Goal: Task Accomplishment & Management: Use online tool/utility

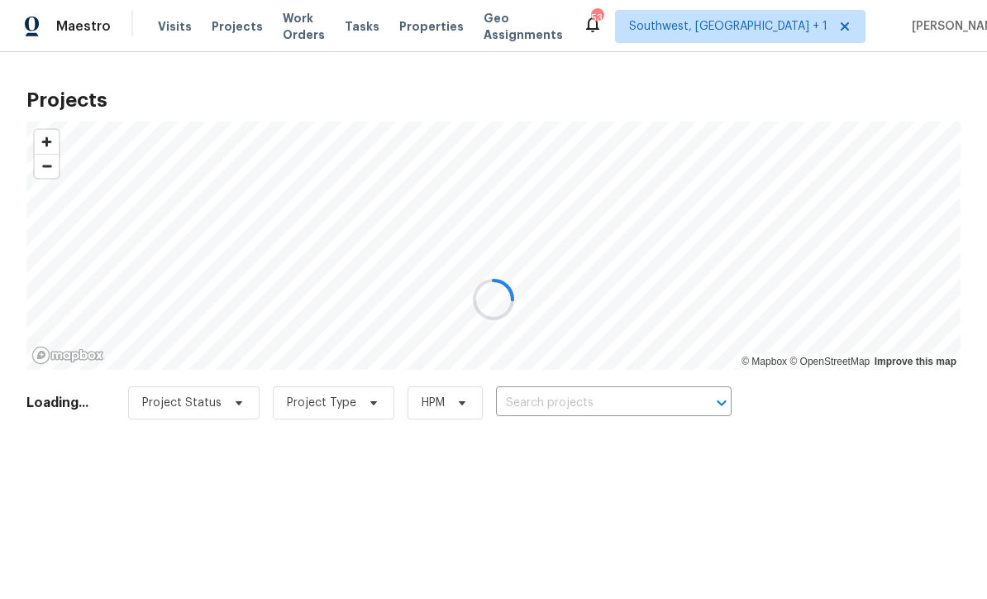
click at [559, 411] on div at bounding box center [493, 299] width 987 height 599
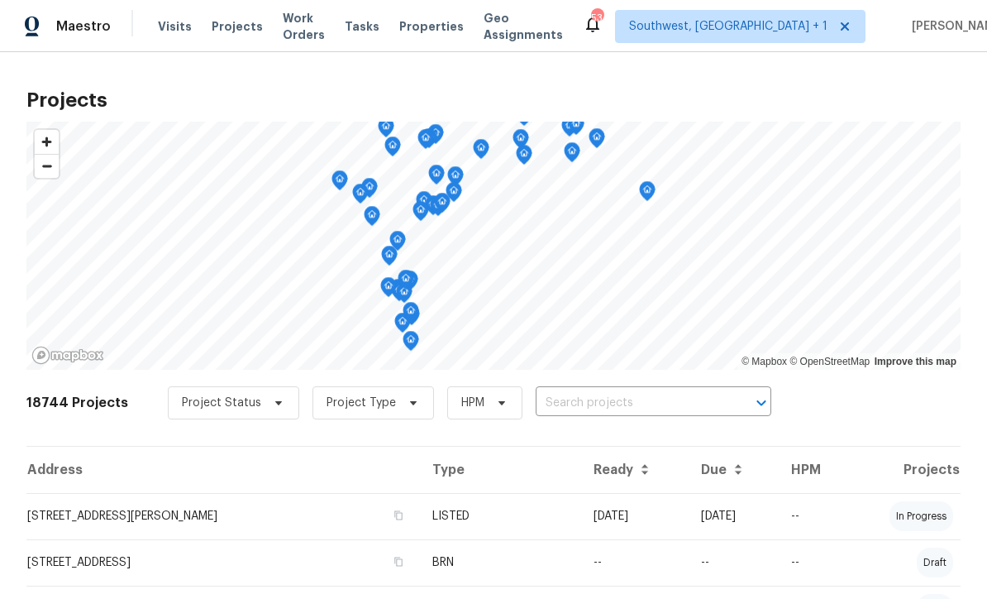
click at [567, 406] on input "text" at bounding box center [630, 403] width 189 height 26
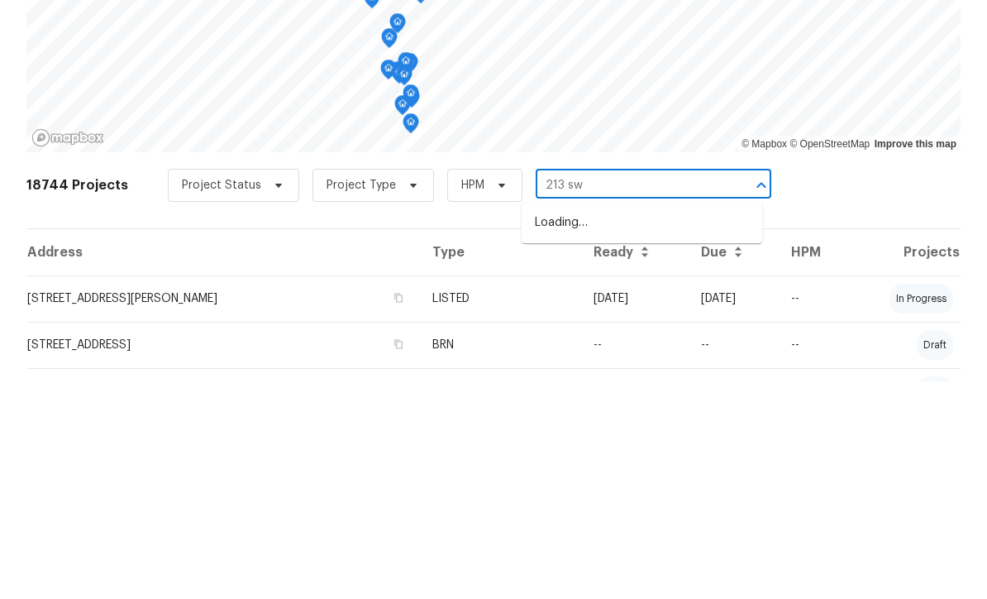
type input "213 sw"
click at [688, 427] on li "[STREET_ADDRESS]" at bounding box center [642, 440] width 241 height 27
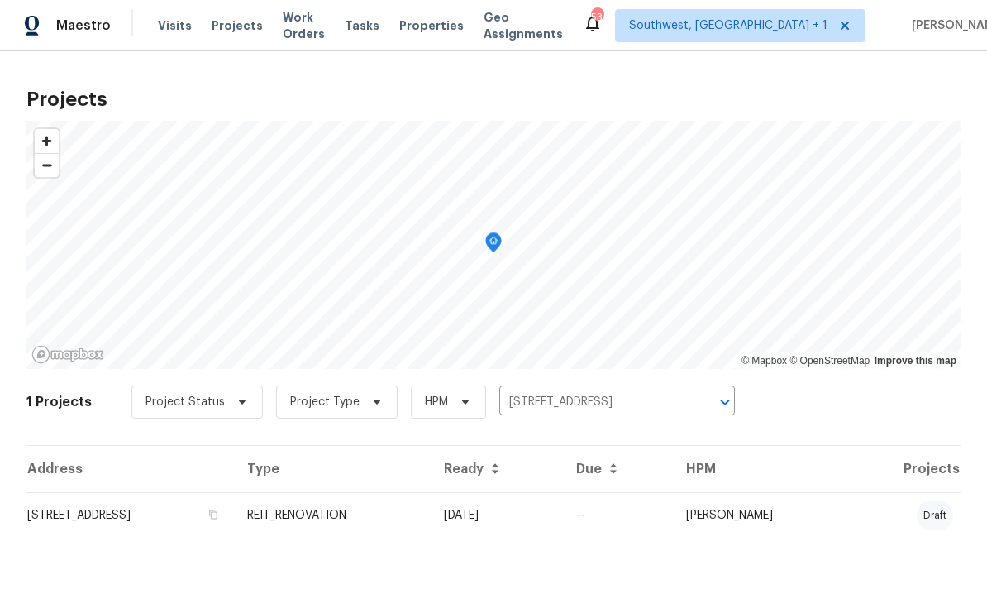
click at [431, 523] on td "REIT_RENOVATION" at bounding box center [332, 516] width 197 height 46
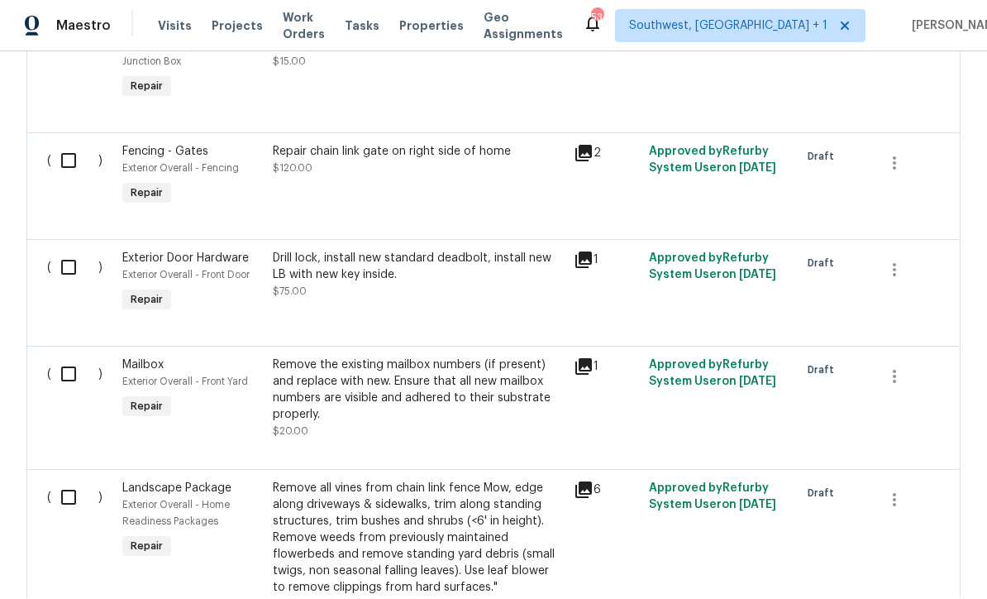
scroll to position [6290, 0]
click at [61, 251] on input "checkbox" at bounding box center [74, 268] width 47 height 35
checkbox input "true"
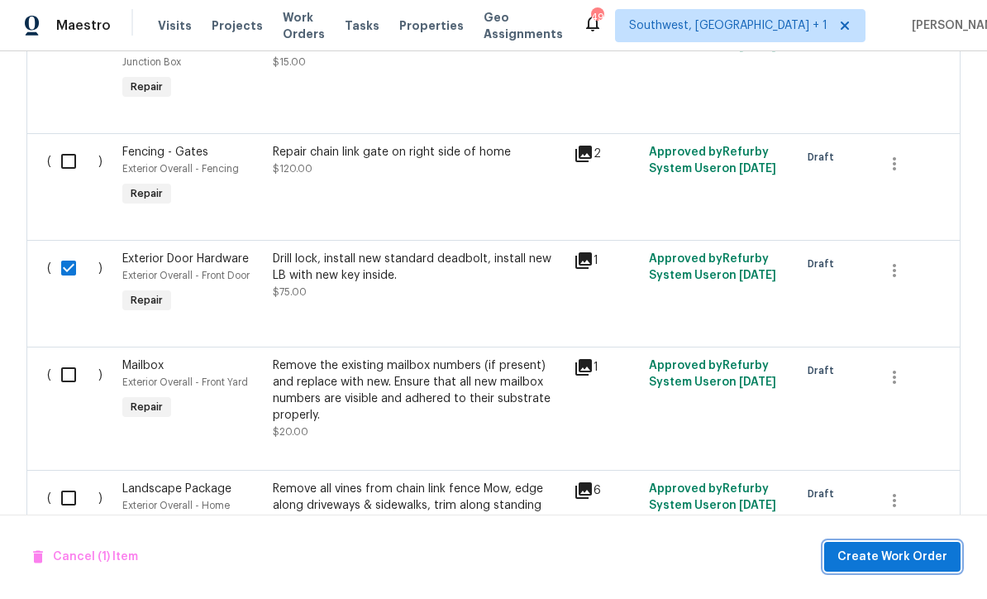
click at [908, 565] on span "Create Work Order" at bounding box center [893, 557] width 110 height 21
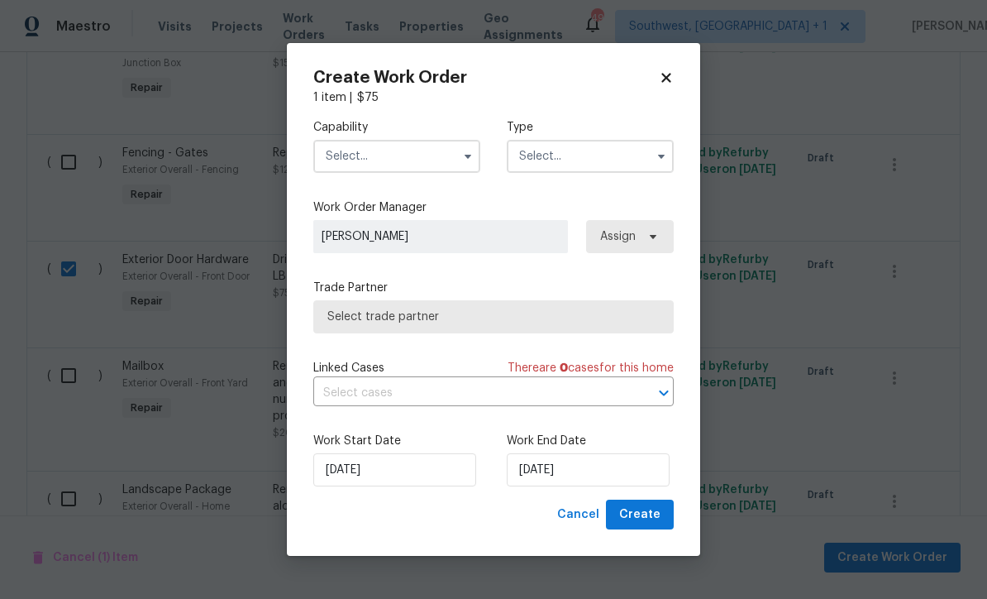
click at [403, 160] on input "text" at bounding box center [396, 156] width 167 height 33
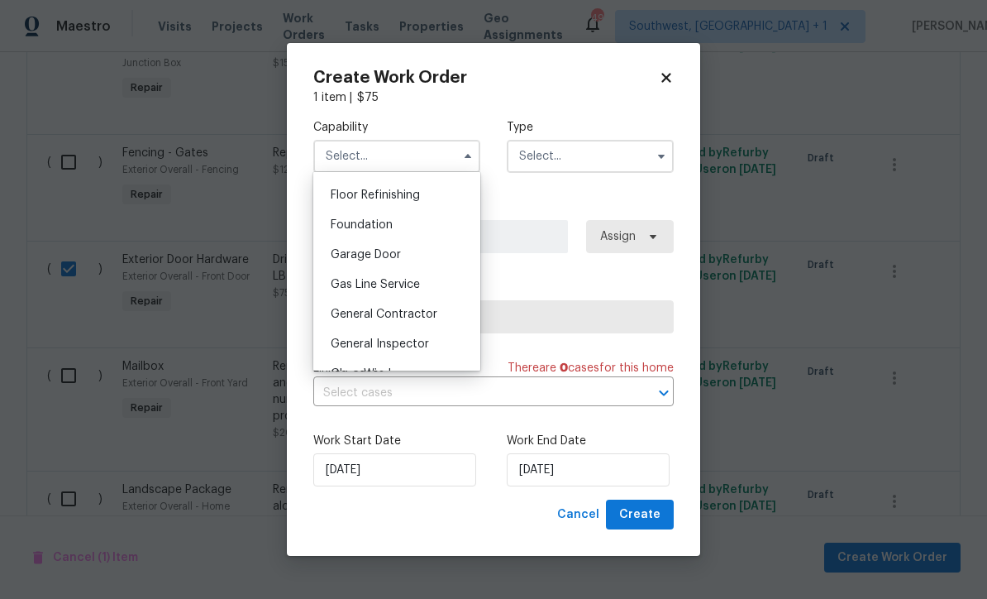
scroll to position [665, 0]
click at [429, 318] on span "General Contractor" at bounding box center [384, 317] width 107 height 12
type input "General Contractor"
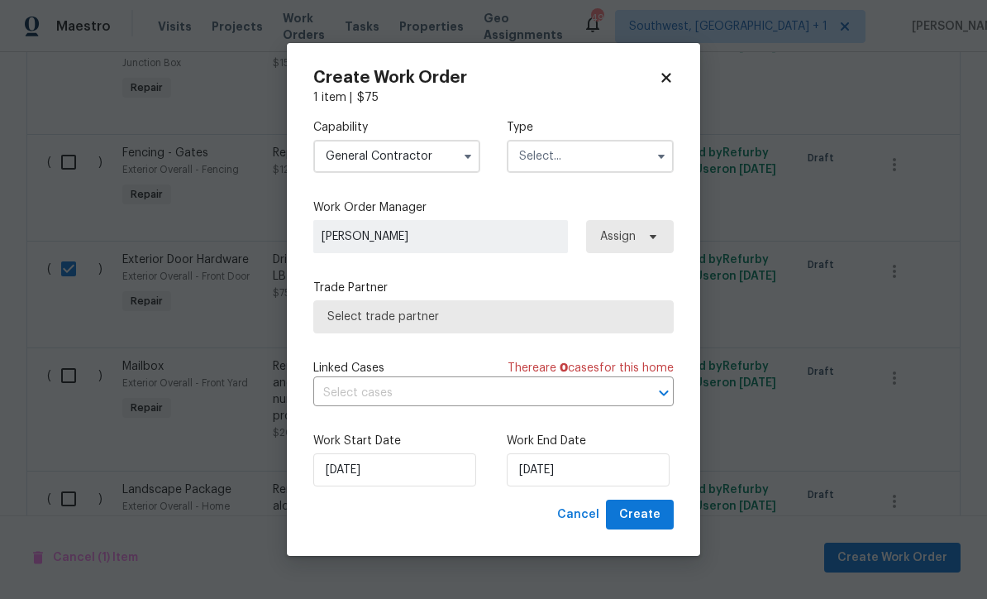
click at [606, 150] on input "text" at bounding box center [590, 156] width 167 height 33
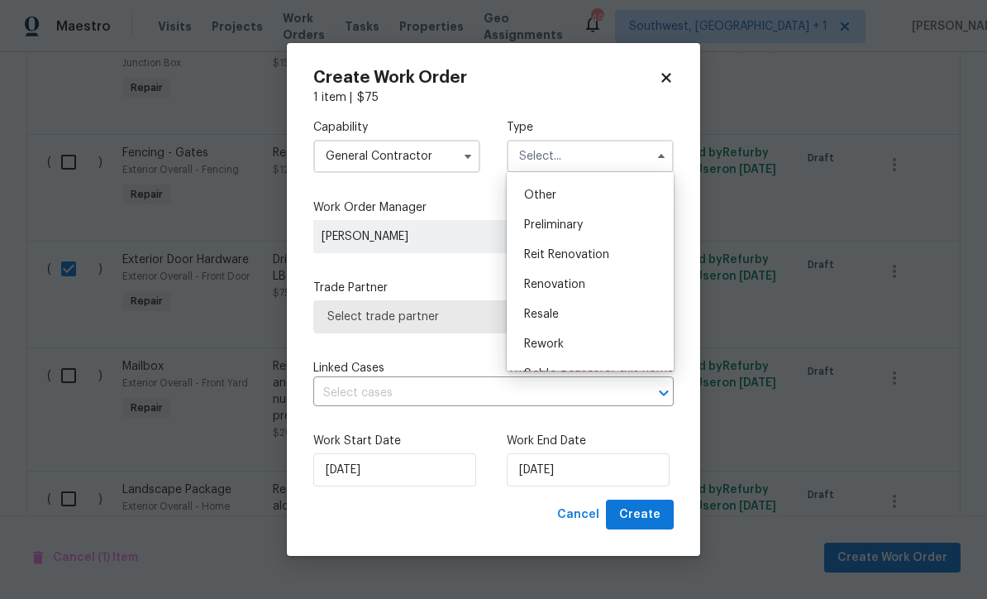
scroll to position [320, 0]
click at [599, 263] on span "Reit Renovation" at bounding box center [566, 258] width 85 height 12
type input "Reit Renovation"
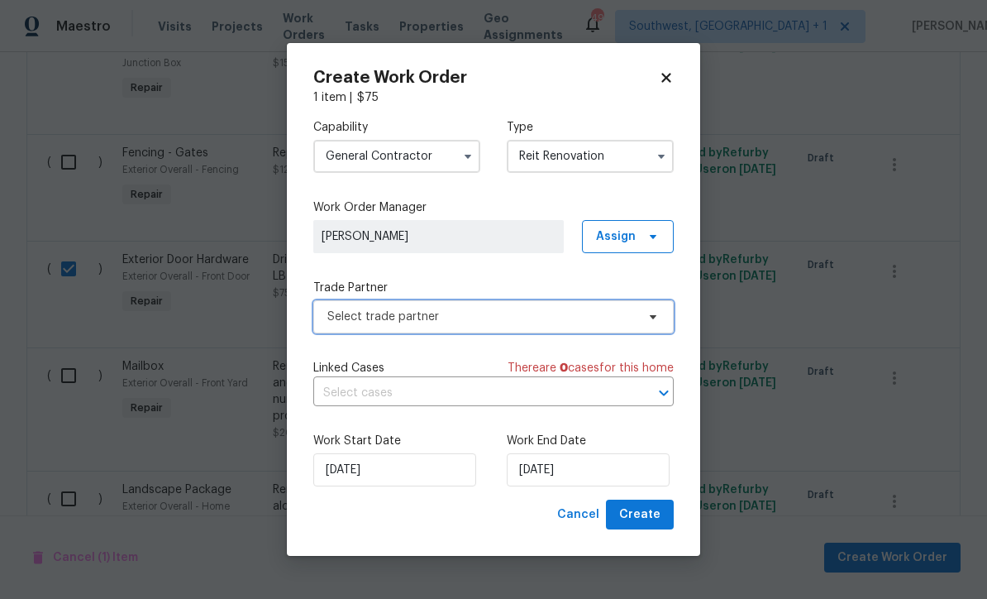
click at [458, 320] on span "Select trade partner" at bounding box center [481, 316] width 308 height 17
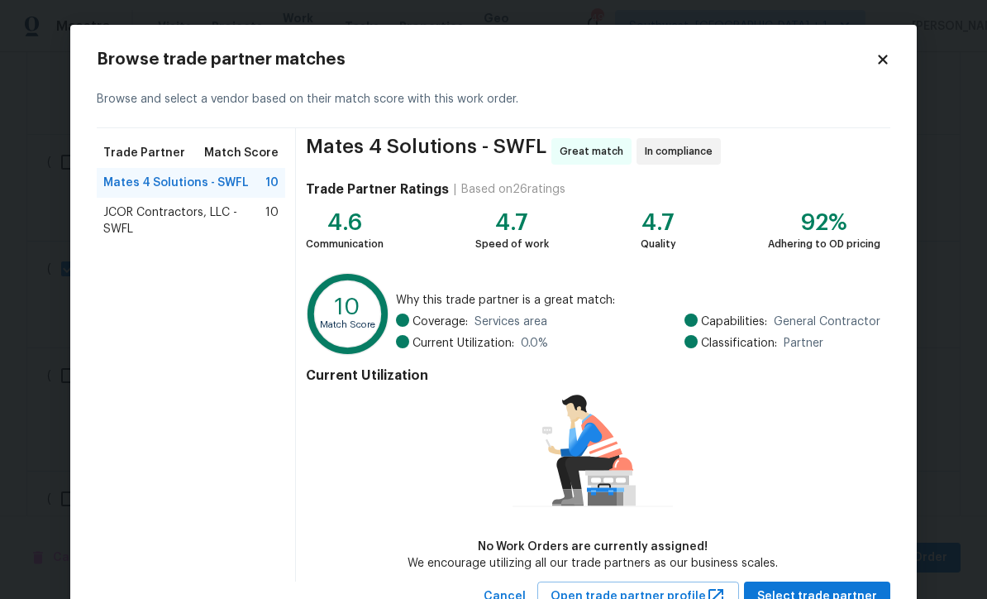
click at [889, 58] on icon at bounding box center [883, 59] width 15 height 15
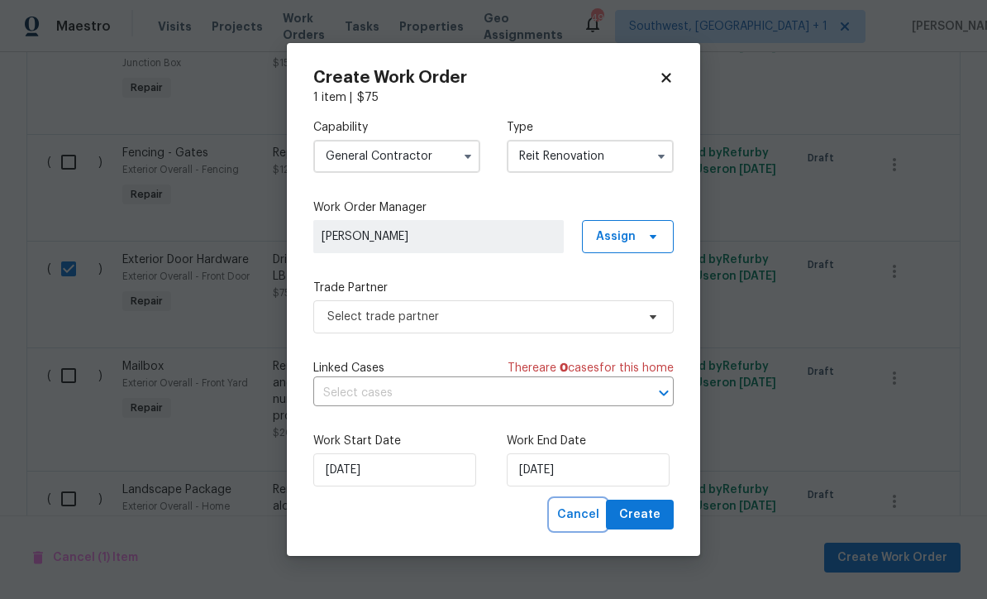
click at [582, 522] on span "Cancel" at bounding box center [578, 514] width 42 height 21
checkbox input "false"
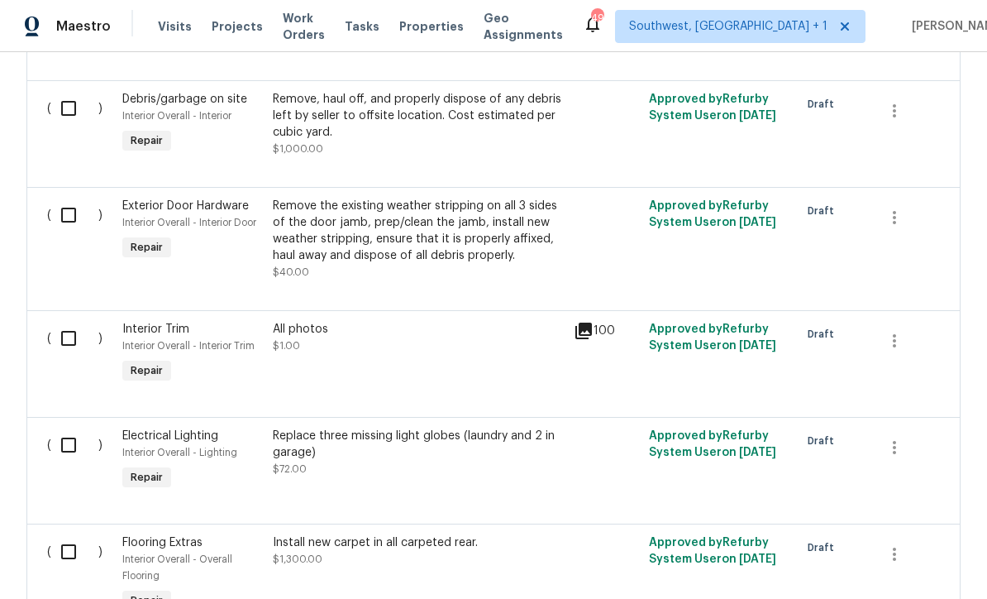
scroll to position [2714, 0]
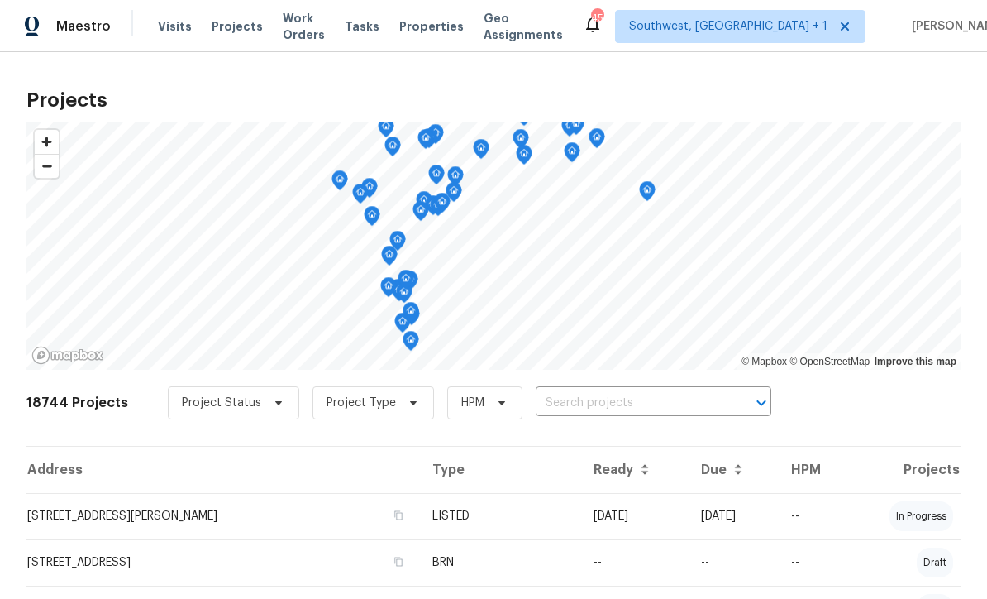
click at [222, 32] on span "Projects" at bounding box center [237, 26] width 51 height 17
click at [592, 399] on input "text" at bounding box center [630, 403] width 189 height 26
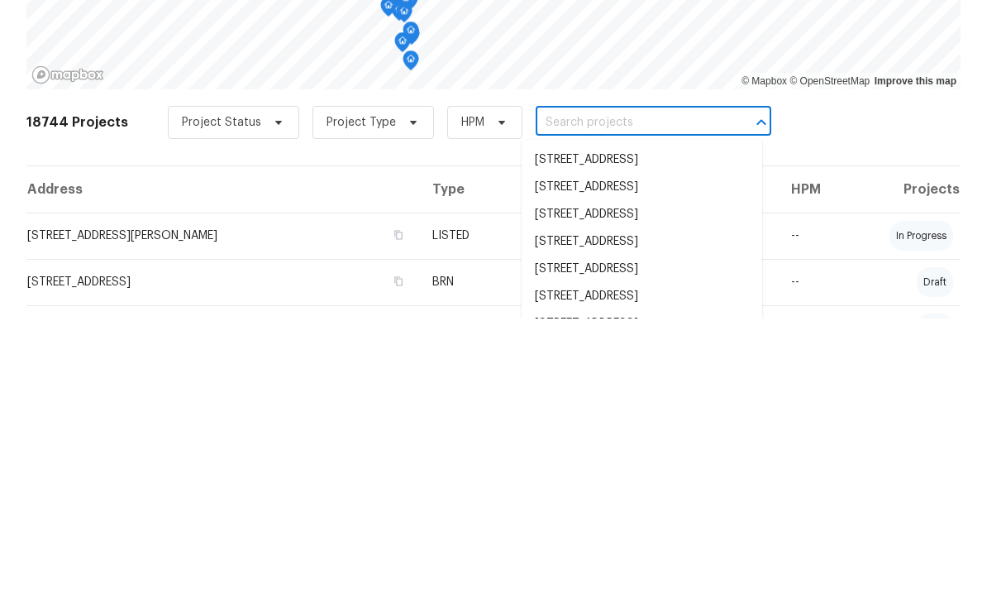
type input "5"
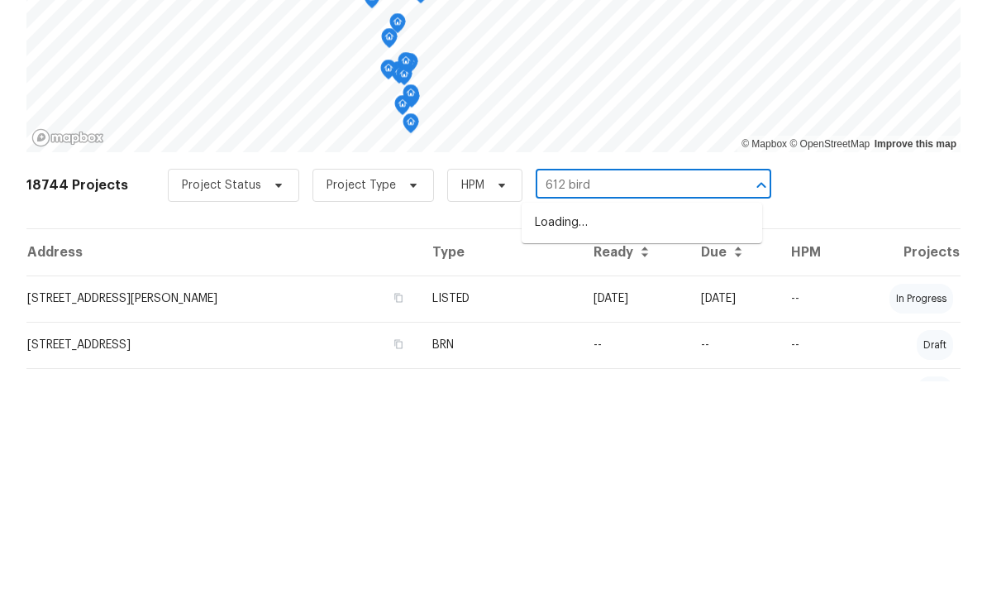
type input "612 bird"
click at [677, 427] on li "[STREET_ADDRESS]" at bounding box center [642, 440] width 241 height 27
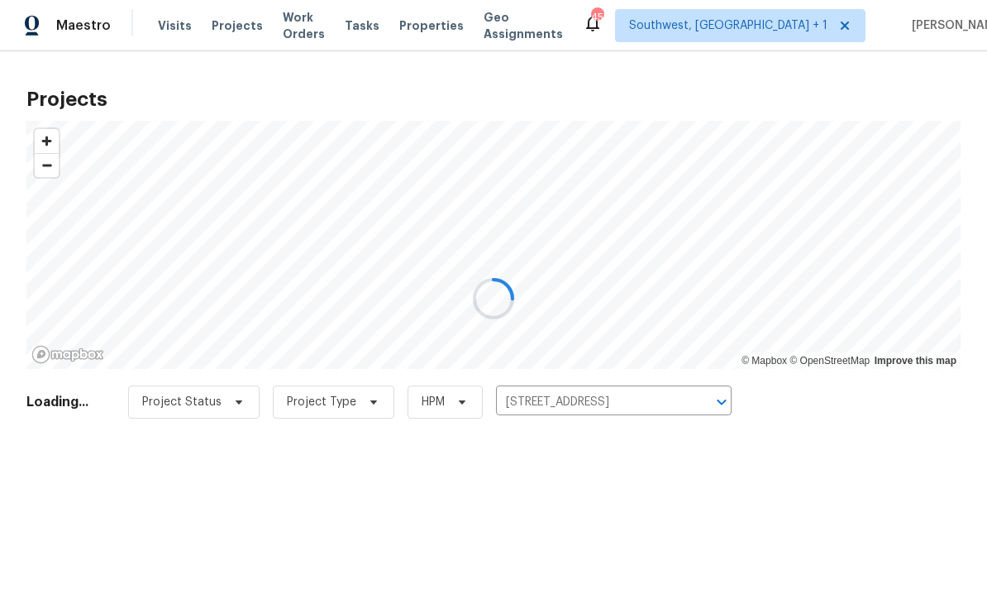
scroll to position [1, 0]
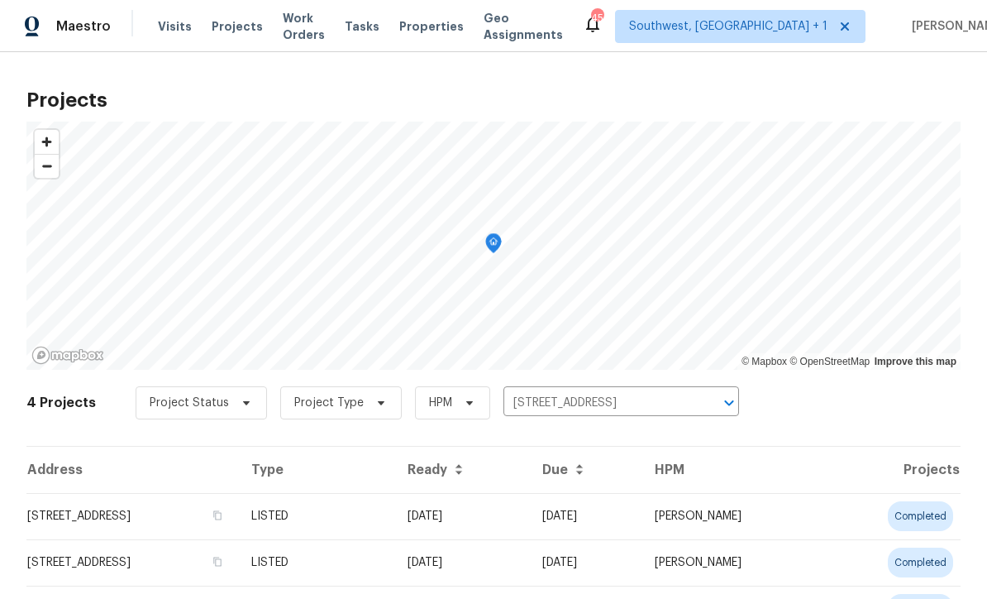
click at [529, 528] on td "[DATE]" at bounding box center [461, 516] width 135 height 46
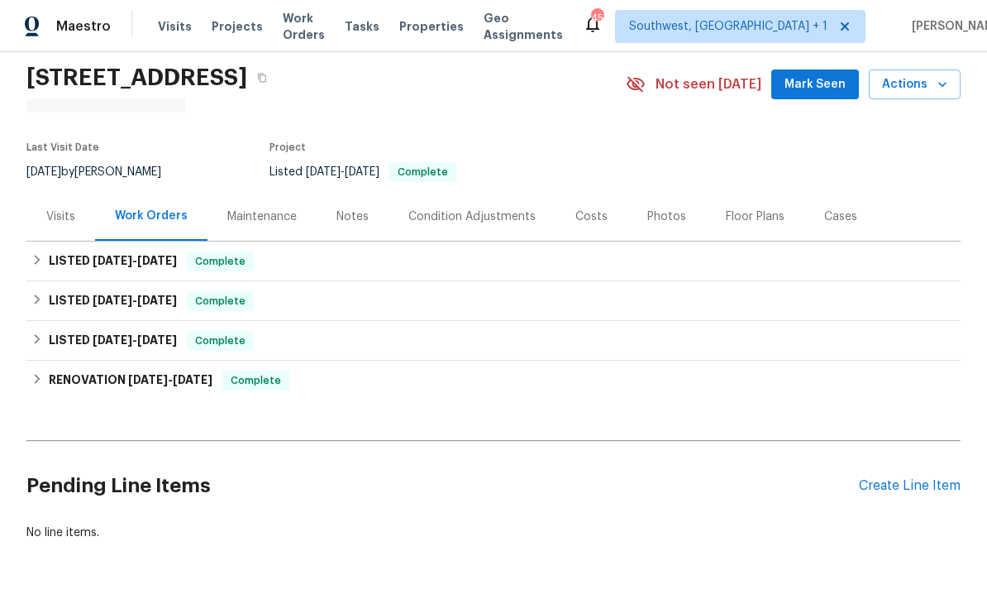
scroll to position [55, 0]
click at [916, 492] on div "Create Line Item" at bounding box center [910, 487] width 102 height 16
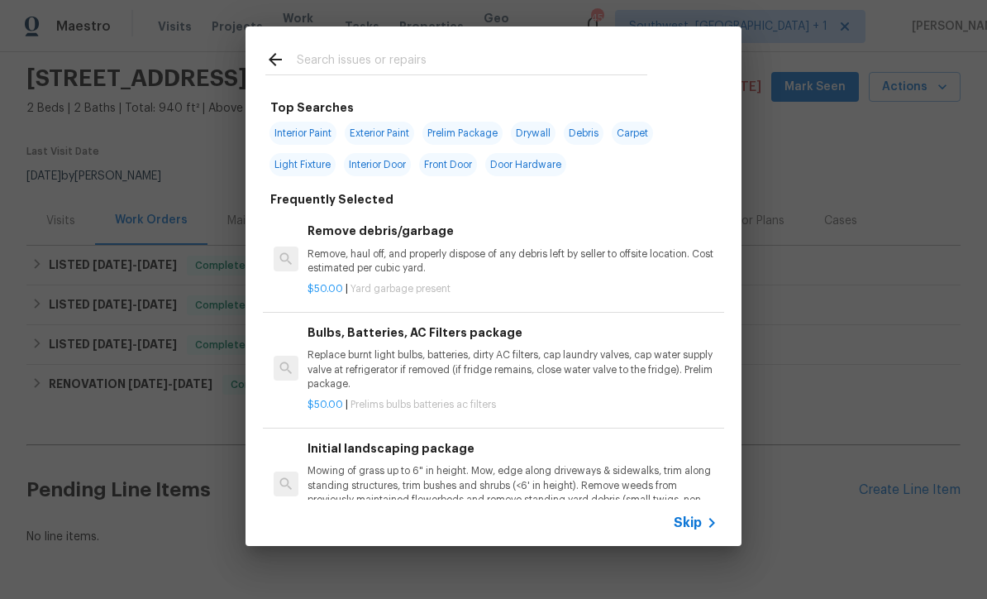
click at [305, 65] on input "text" at bounding box center [472, 62] width 351 height 25
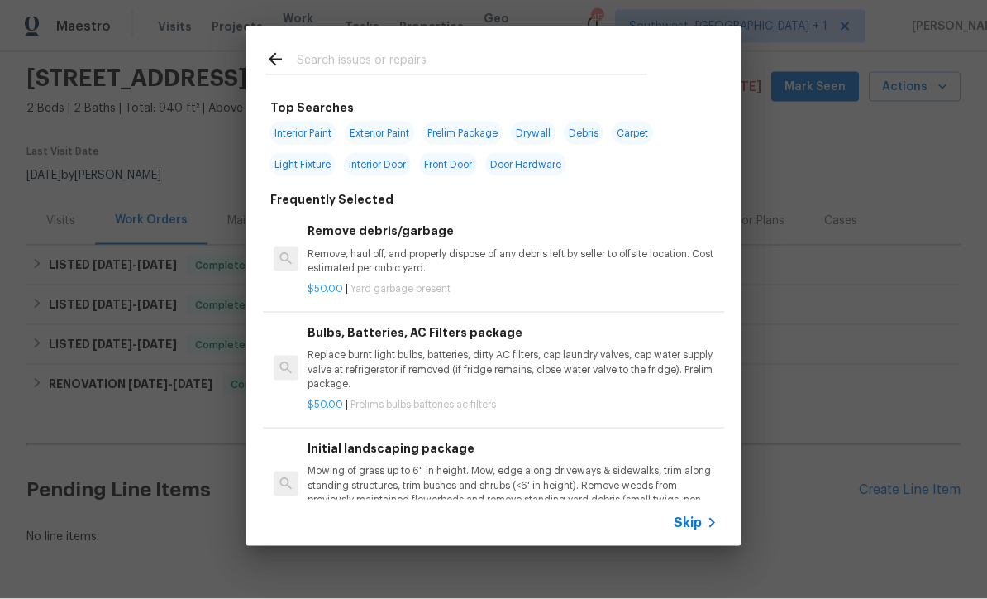
scroll to position [1, 0]
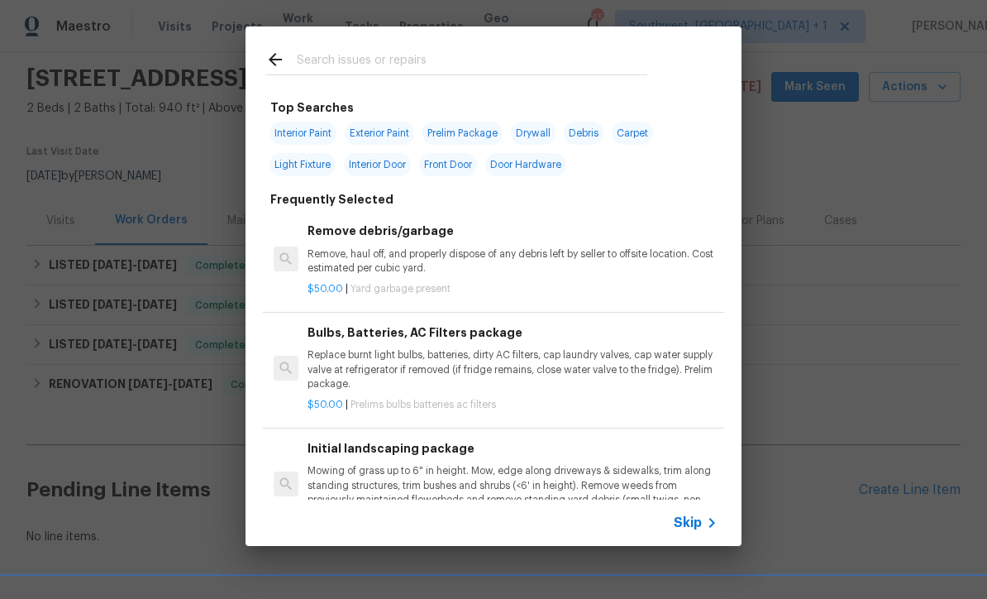
click at [699, 523] on span "Skip" at bounding box center [688, 522] width 28 height 17
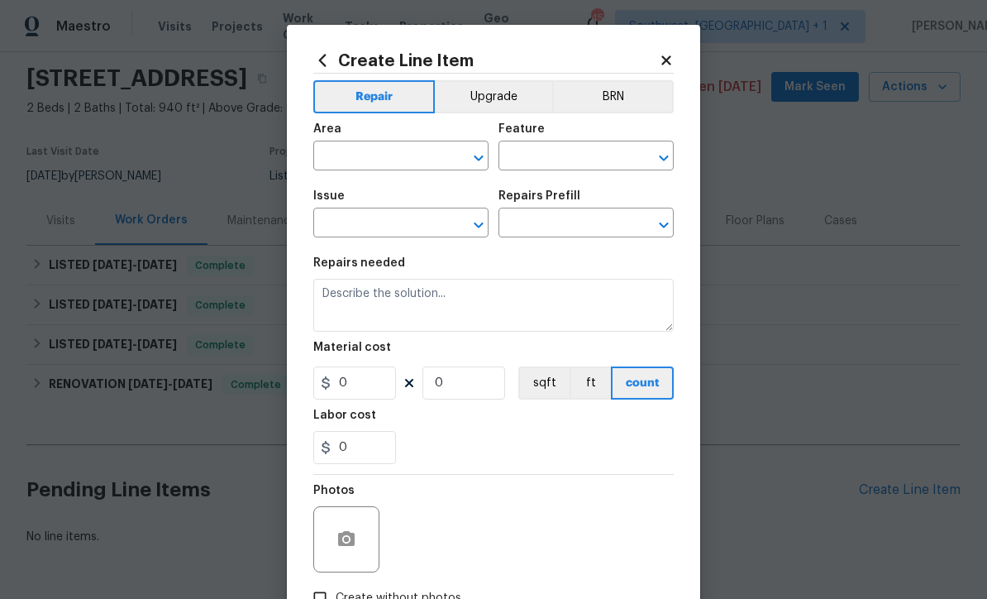
click at [335, 161] on input "text" at bounding box center [377, 158] width 129 height 26
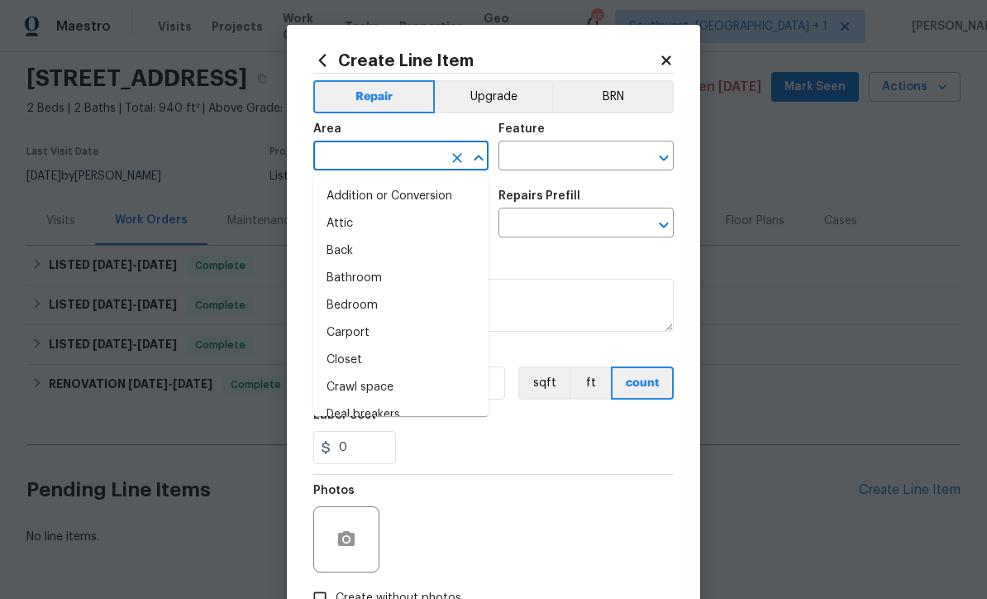
scroll to position [0, 0]
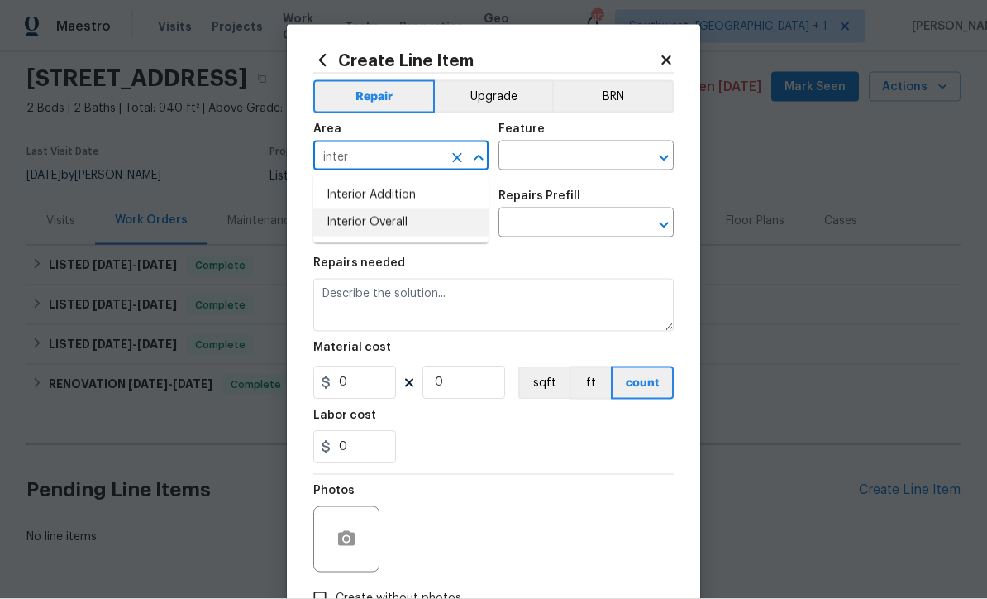
click at [329, 227] on li "Interior Overall" at bounding box center [400, 222] width 175 height 27
click at [614, 160] on input "text" at bounding box center [563, 158] width 129 height 26
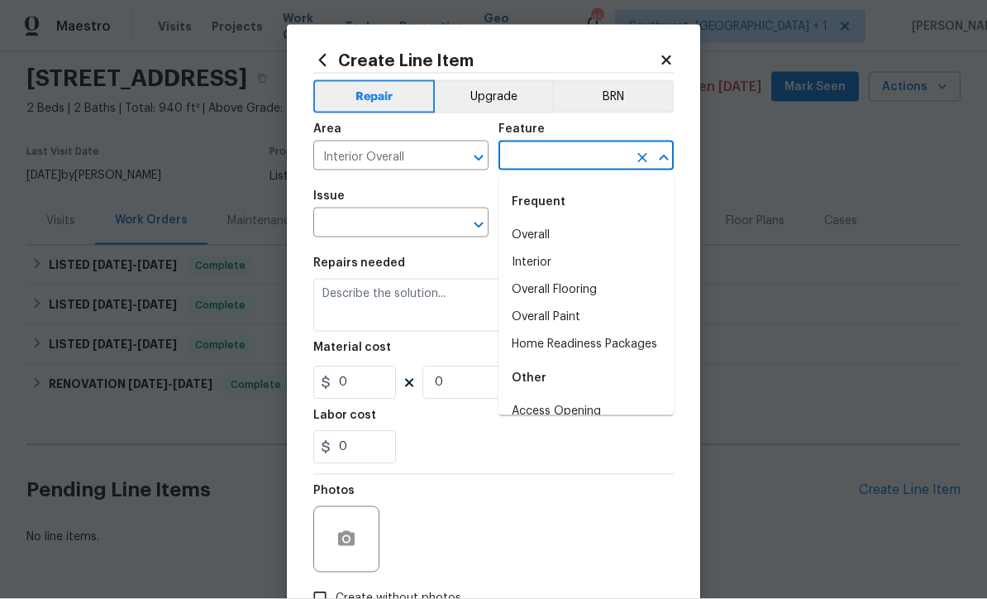
click at [335, 165] on input "Interior Overall" at bounding box center [377, 158] width 129 height 26
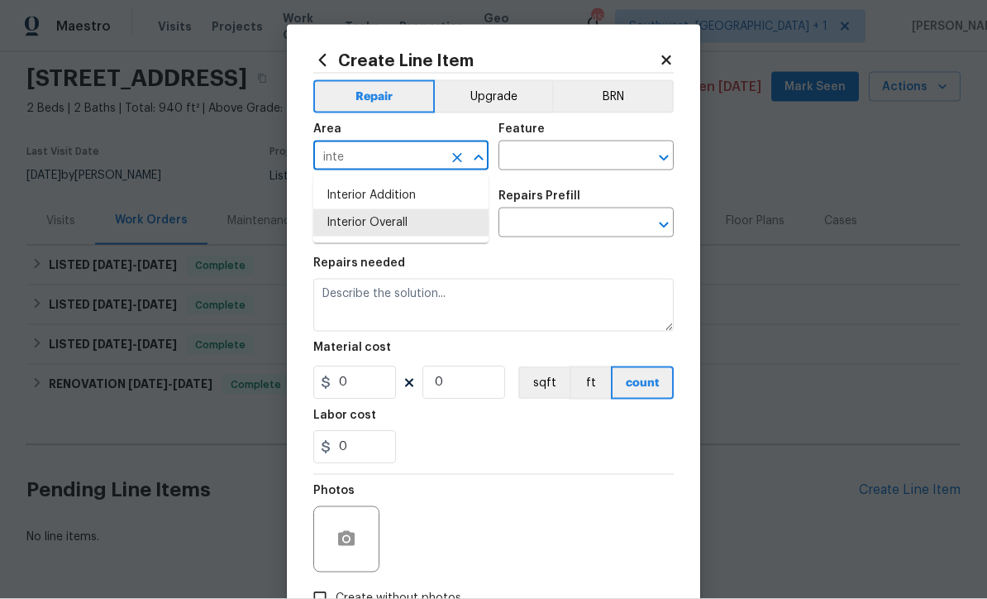
click at [338, 231] on li "Interior Overall" at bounding box center [400, 222] width 175 height 27
type input "Interior Overall"
click at [589, 169] on input "text" at bounding box center [563, 158] width 129 height 26
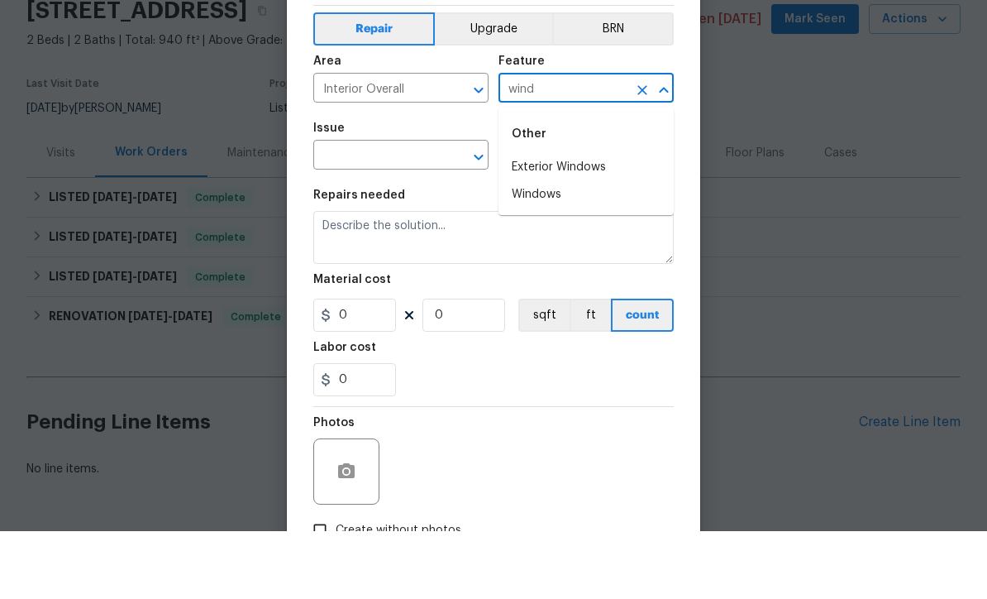
click at [551, 249] on li "Windows" at bounding box center [586, 262] width 175 height 27
type input "Windows"
click at [332, 212] on input "text" at bounding box center [377, 225] width 129 height 26
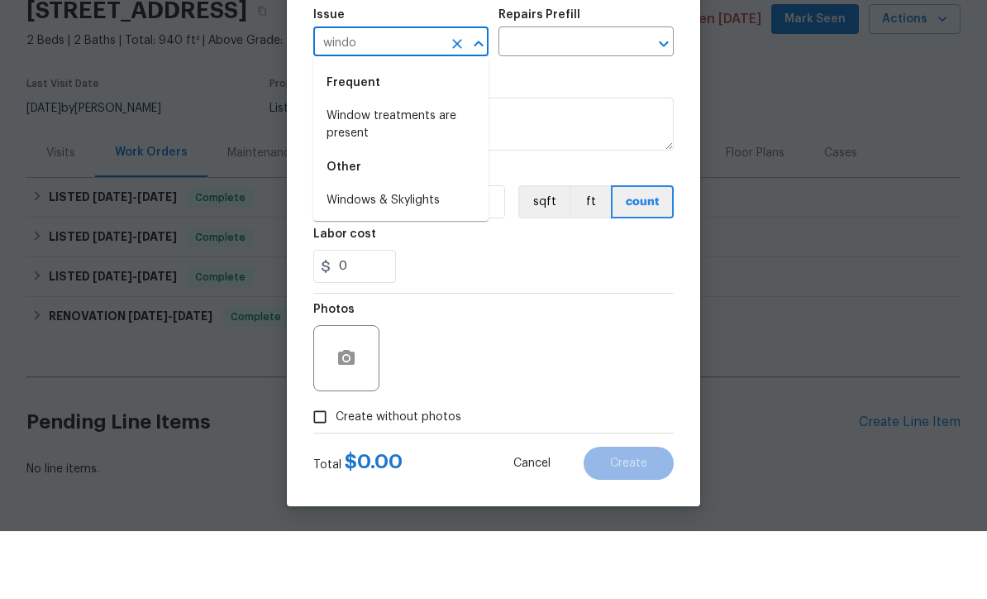
scroll to position [117, 0]
click at [352, 258] on li "Windows & Skylights" at bounding box center [400, 271] width 175 height 27
type input "Windows & Skylights"
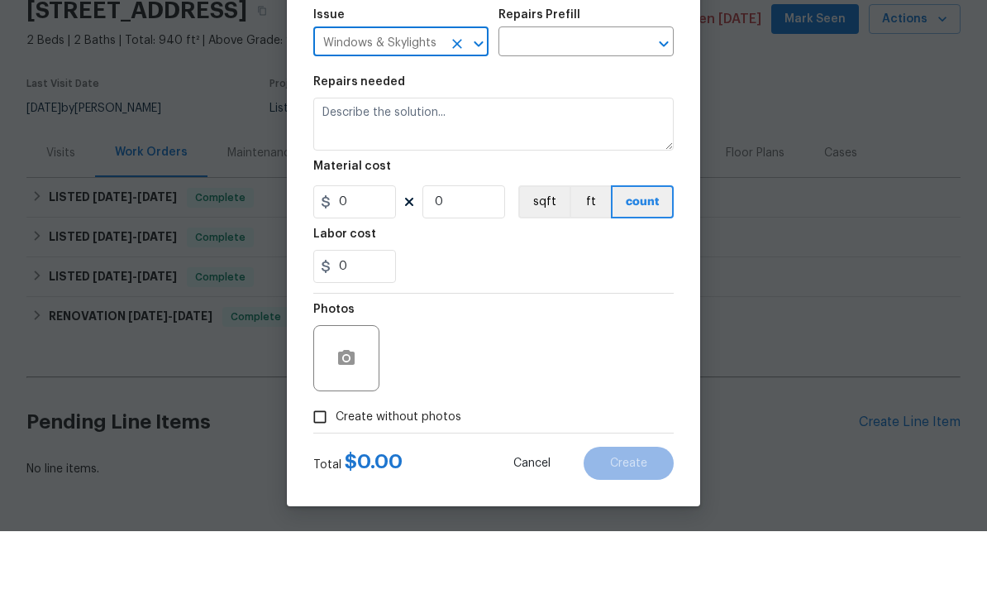
click at [615, 98] on input "text" at bounding box center [563, 111] width 129 height 26
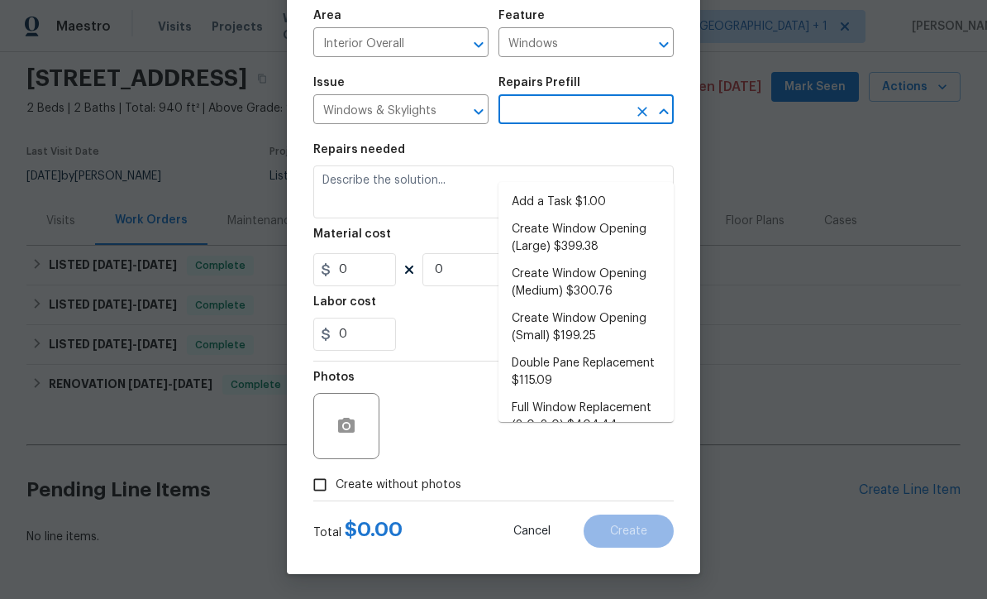
scroll to position [0, 0]
click at [588, 189] on li "Add a Task $1.00" at bounding box center [586, 202] width 175 height 27
type input "Add a Task $1.00"
type textarea "HPM to detail"
type input "1"
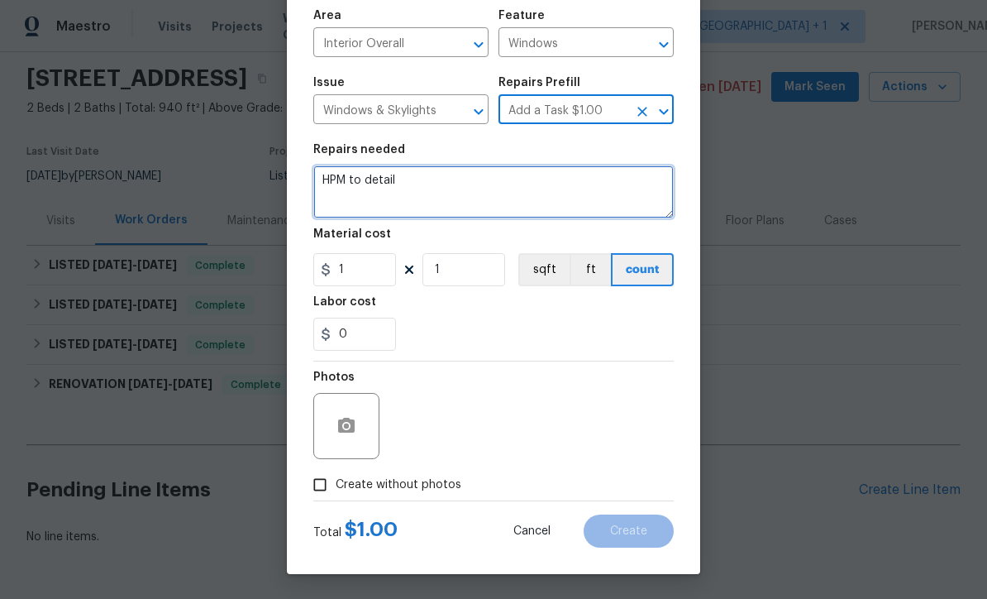
click at [578, 193] on textarea "HPM to detail" at bounding box center [493, 191] width 360 height 53
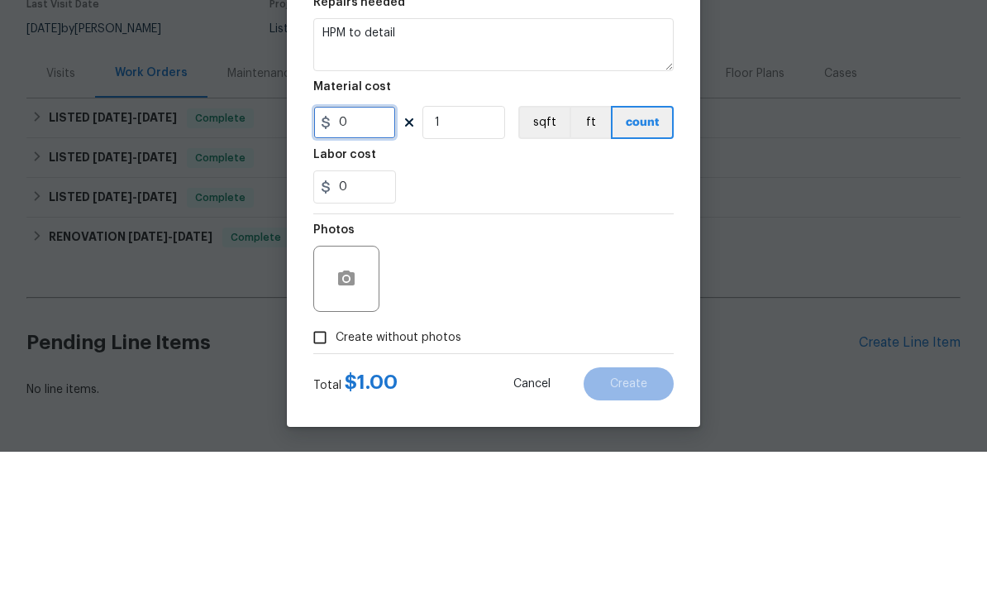
type input "0"
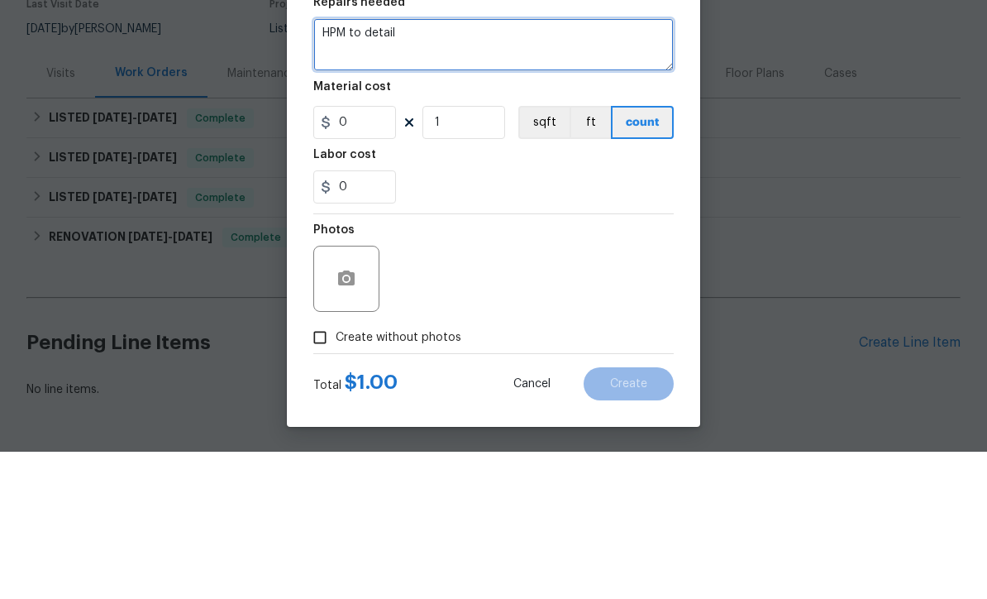
click at [413, 165] on textarea "HPM to detail" at bounding box center [493, 191] width 360 height 53
type textarea "H"
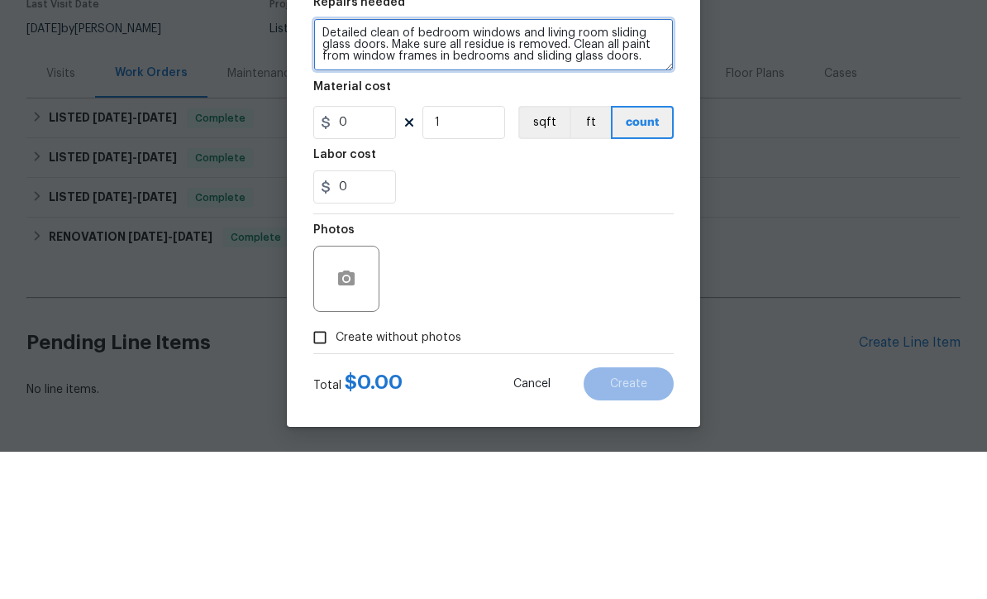
type textarea "Detailed clean of bedroom windows and living room sliding glass doors. Make sur…"
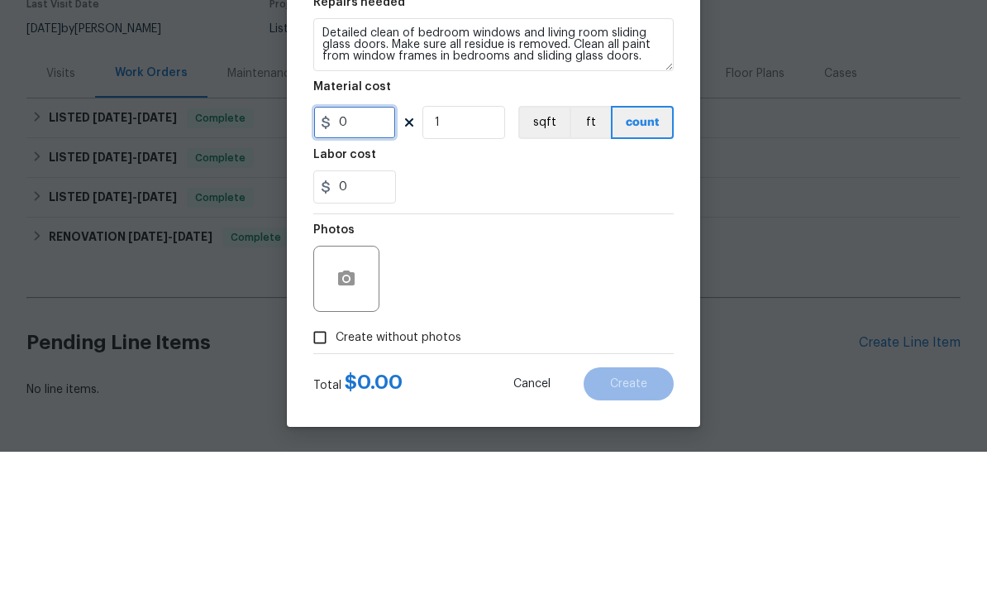
click at [353, 253] on input "0" at bounding box center [354, 269] width 83 height 33
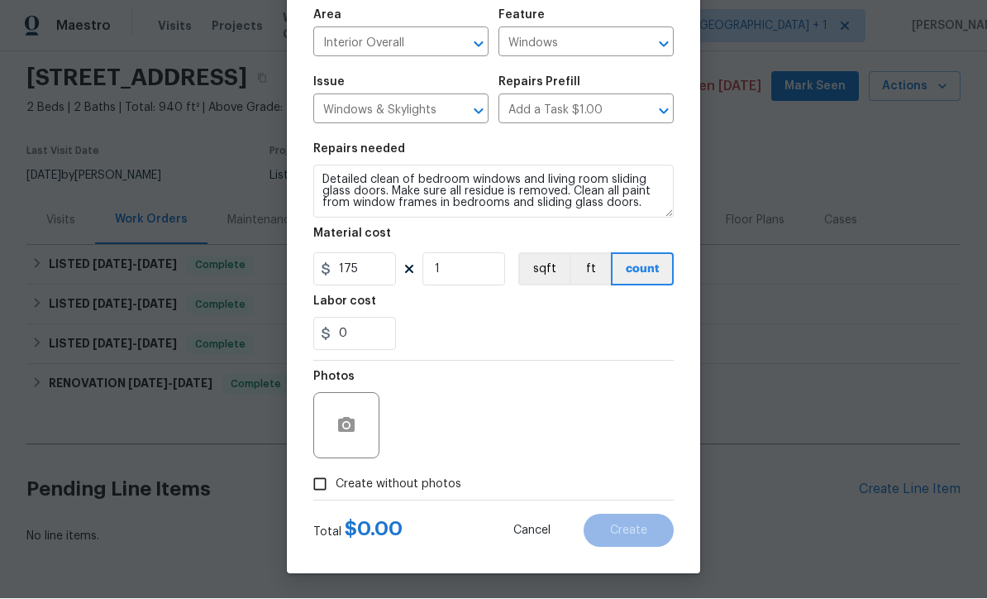
scroll to position [117, 0]
type input "175"
click at [338, 427] on icon "button" at bounding box center [346, 425] width 17 height 15
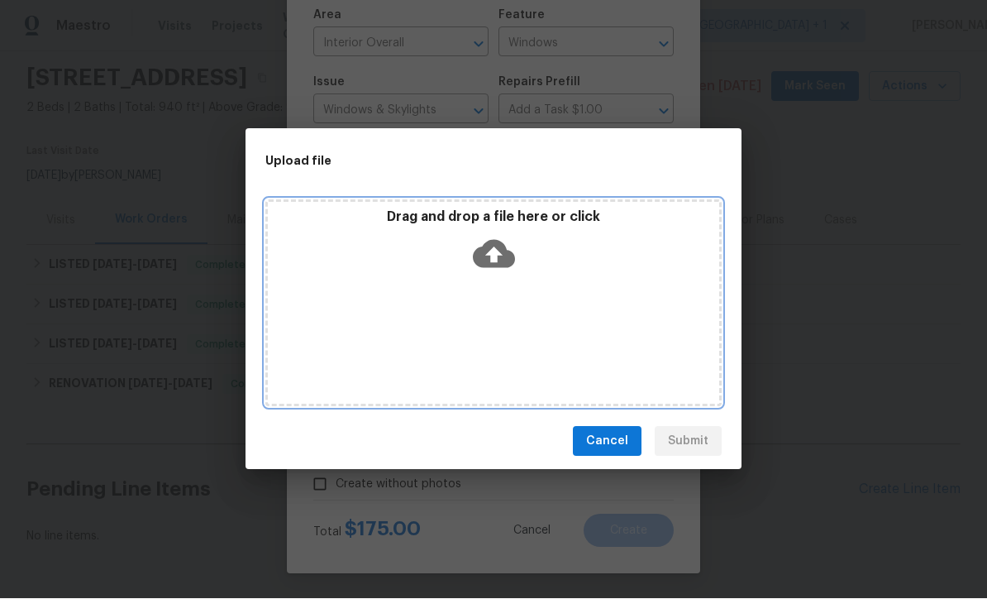
click at [499, 253] on icon at bounding box center [494, 254] width 42 height 42
